Goal: Information Seeking & Learning: Find specific fact

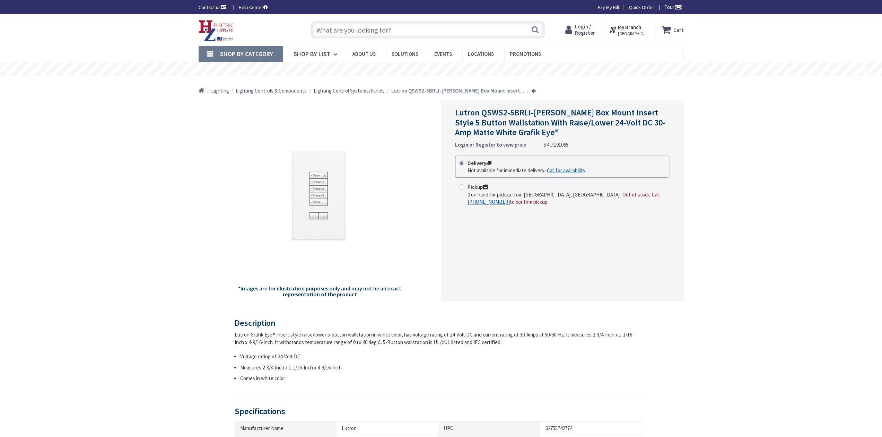
type input "Seoul Millennium Time [STREET_ADDRESS][PERSON_NAME]"
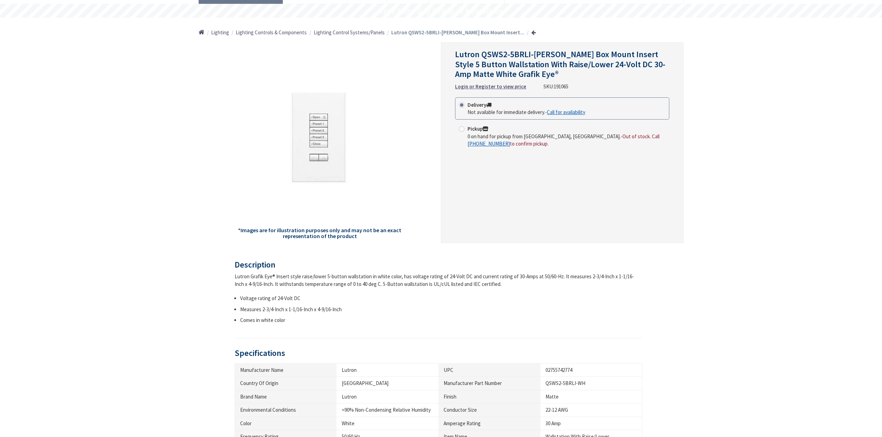
scroll to position [69, 0]
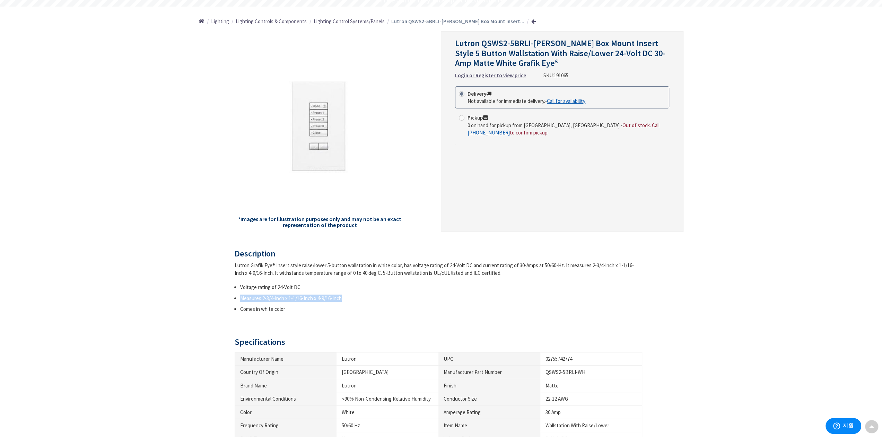
drag, startPoint x: 239, startPoint y: 299, endPoint x: 343, endPoint y: 299, distance: 103.7
click at [343, 299] on ul "Voltage rating of 24-Volt DC Measures 2-3/4-Inch x 1-1/16-Inch x 4-9/16-Inch Co…" at bounding box center [439, 298] width 408 height 29
click at [355, 297] on li "Measures 2-3/4-Inch x 1-1/16-Inch x 4-9/16-Inch" at bounding box center [441, 298] width 402 height 7
click at [354, 297] on li "Measures 2-3/4-Inch x 1-1/16-Inch x 4-9/16-Inch" at bounding box center [441, 298] width 402 height 7
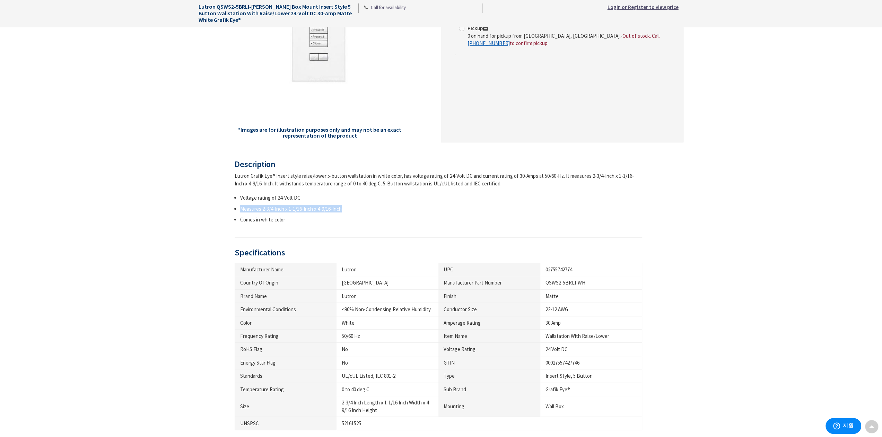
scroll to position [173, 0]
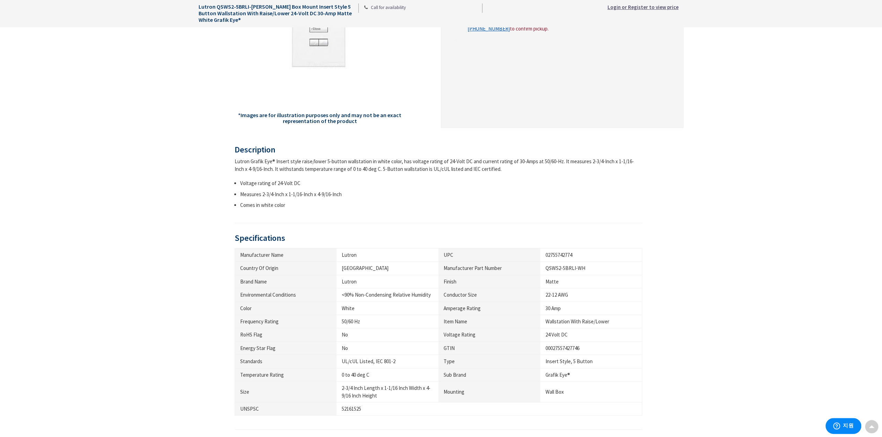
click at [377, 235] on h3 "Specifications" at bounding box center [439, 238] width 408 height 9
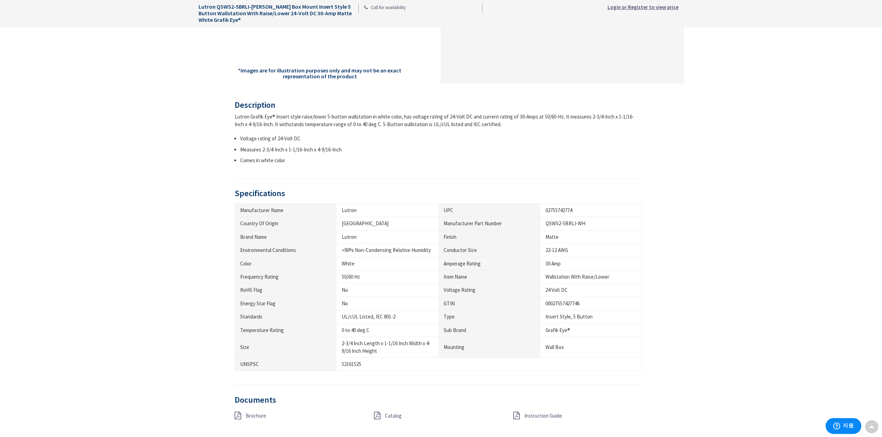
scroll to position [243, 0]
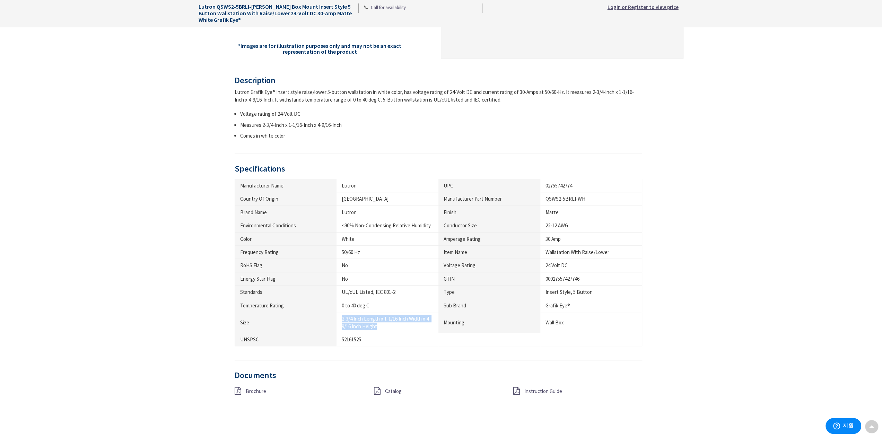
drag, startPoint x: 377, startPoint y: 326, endPoint x: 329, endPoint y: 316, distance: 49.0
click at [329, 316] on tr "Size 2-3/4 Inch Length x 1-1/16 Inch Width x 4-9/16 Inch Height Mounting Wall B…" at bounding box center [439, 322] width 408 height 21
copy tr "2-3/4 Inch Length x 1-1/16 Inch Width x 4-9/16 Inch Height"
